Goal: Book appointment/travel/reservation

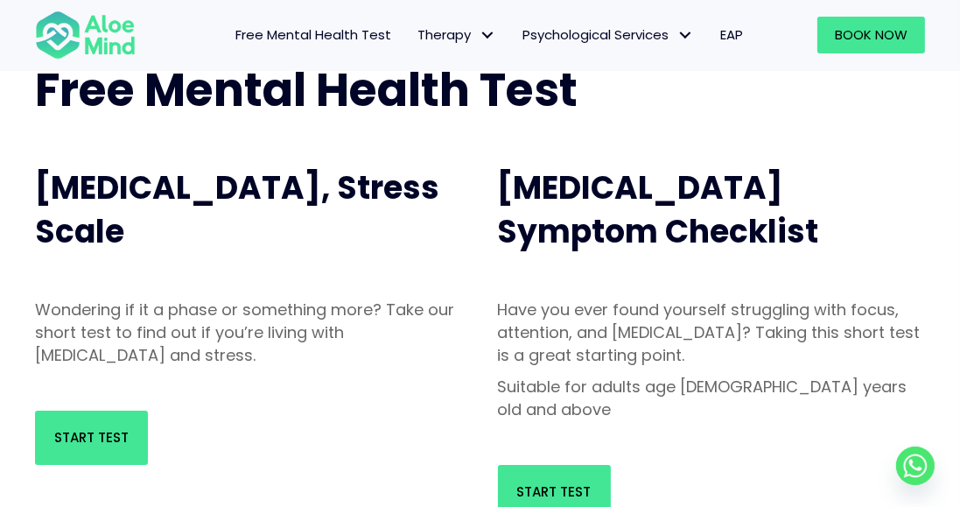
scroll to position [166, 0]
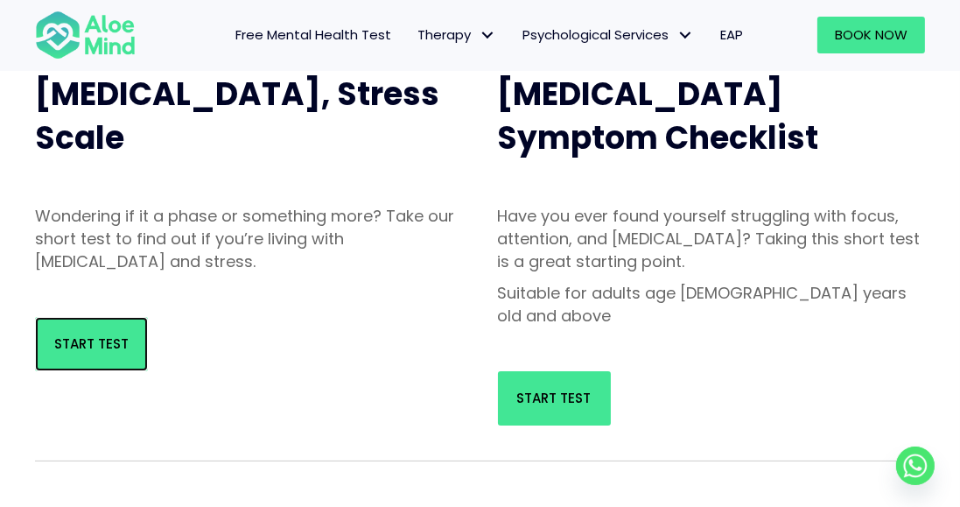
click at [130, 345] on link "Start Test" at bounding box center [91, 344] width 113 height 54
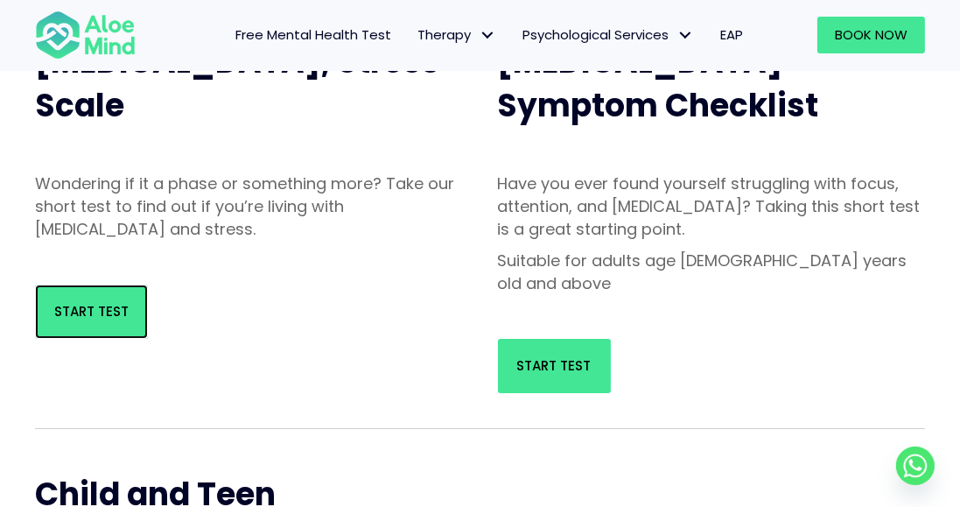
scroll to position [291, 0]
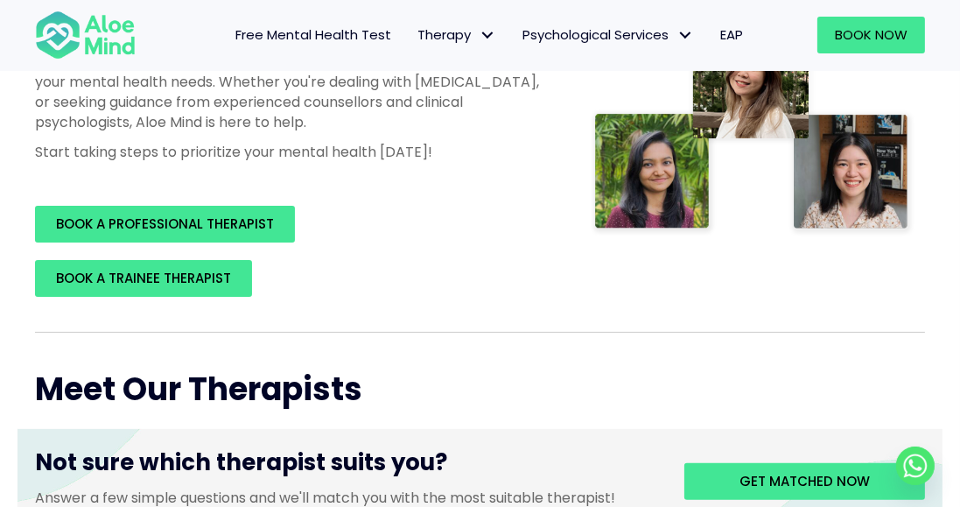
scroll to position [404, 0]
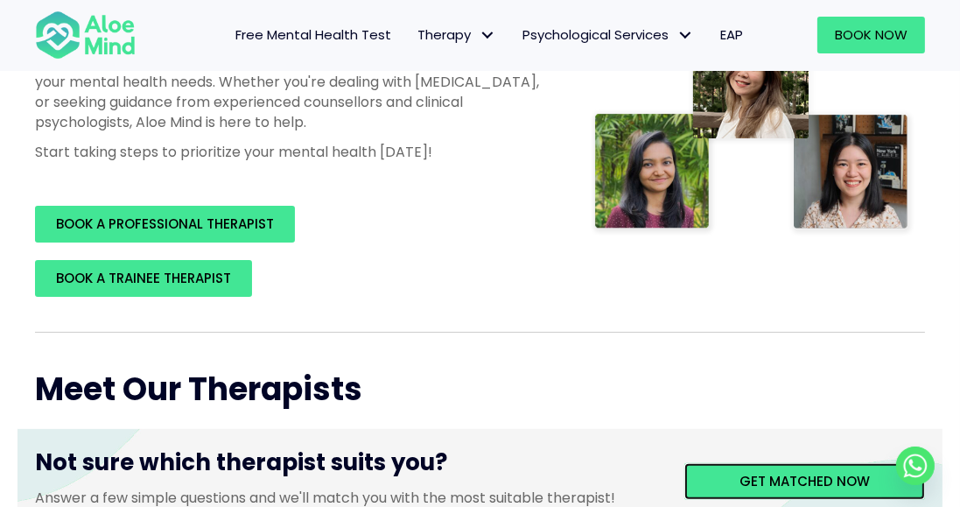
click at [852, 474] on span "Get matched now" at bounding box center [804, 481] width 130 height 18
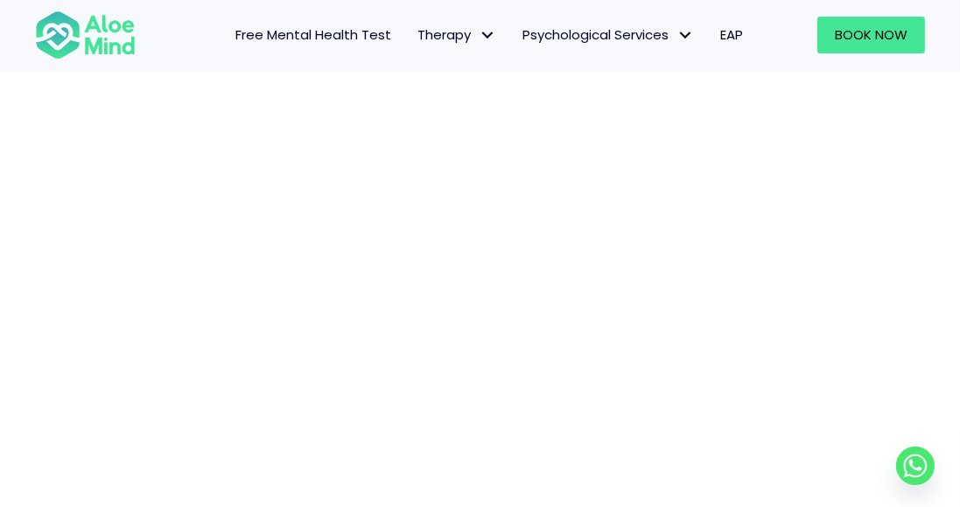
scroll to position [251, 0]
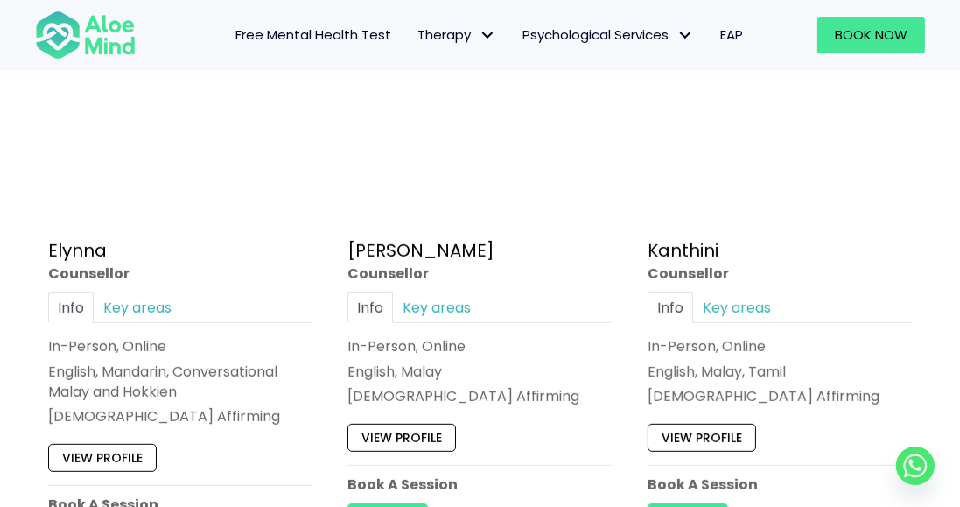
scroll to position [1059, 0]
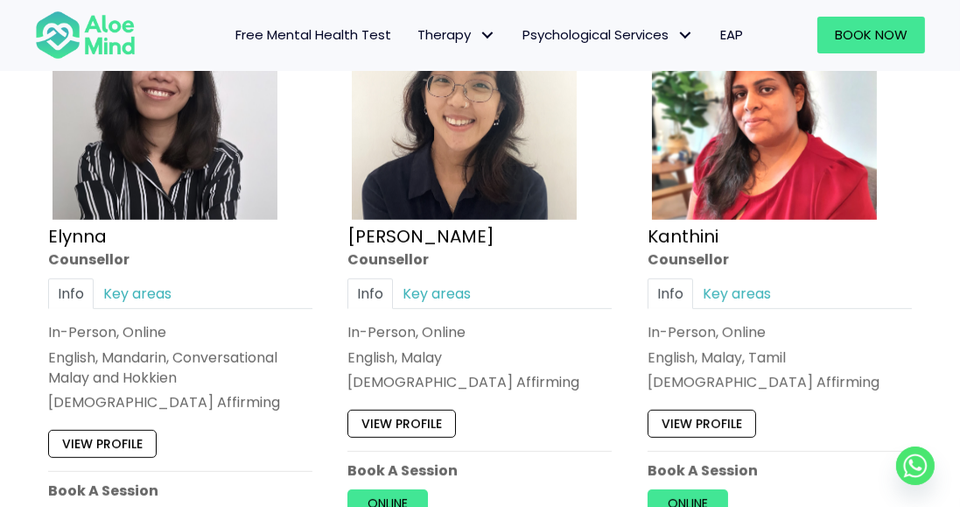
click at [494, 348] on p "English, Malay" at bounding box center [479, 357] width 264 height 20
click at [543, 142] on img at bounding box center [464, 107] width 225 height 225
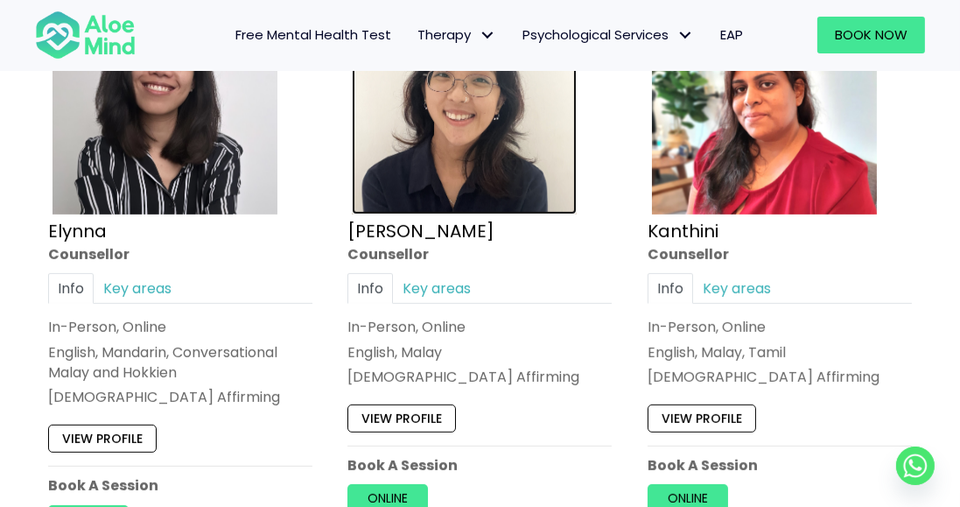
scroll to position [1115, 0]
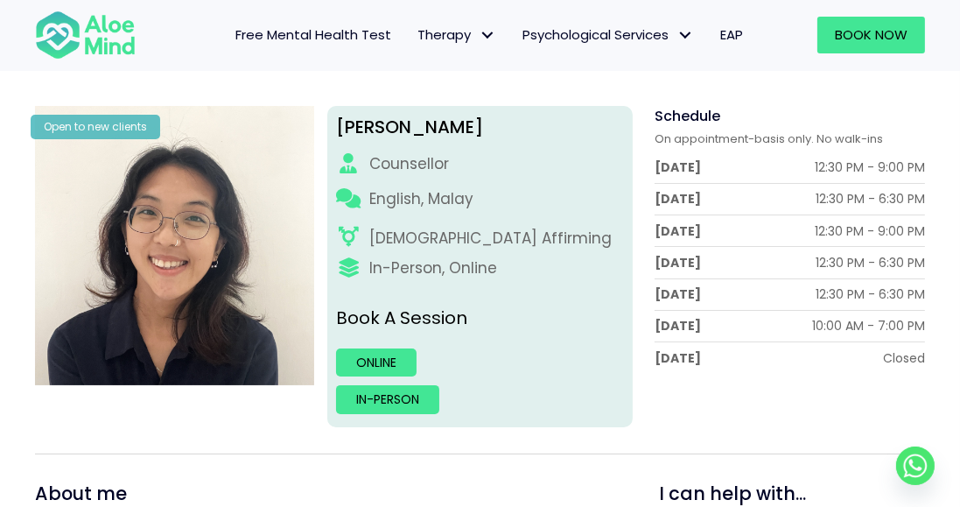
scroll to position [247, 0]
